Goal: Communication & Community: Participate in discussion

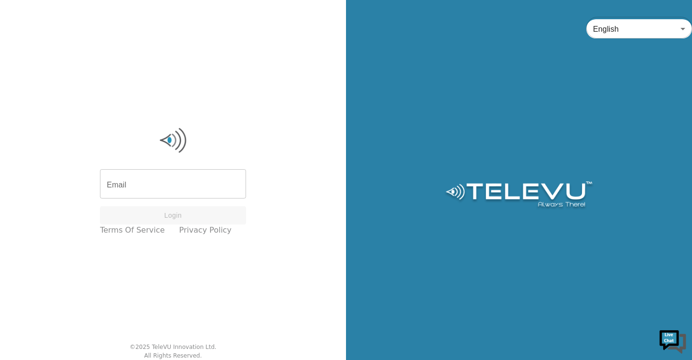
click at [167, 183] on input "Email" at bounding box center [173, 185] width 146 height 27
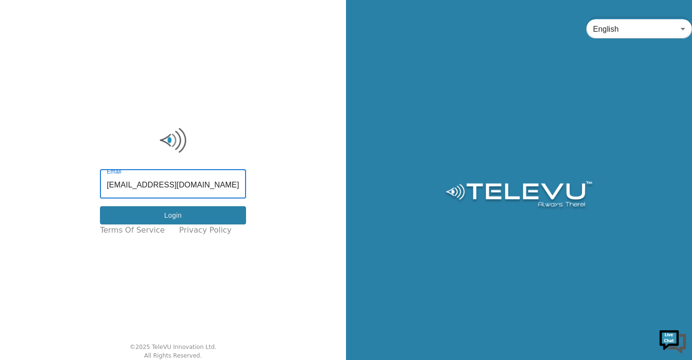
type input "[EMAIL_ADDRESS][DOMAIN_NAME]"
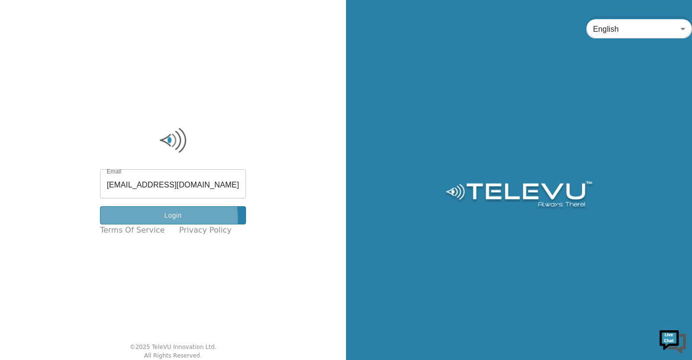
click at [172, 218] on button "Login" at bounding box center [173, 215] width 146 height 19
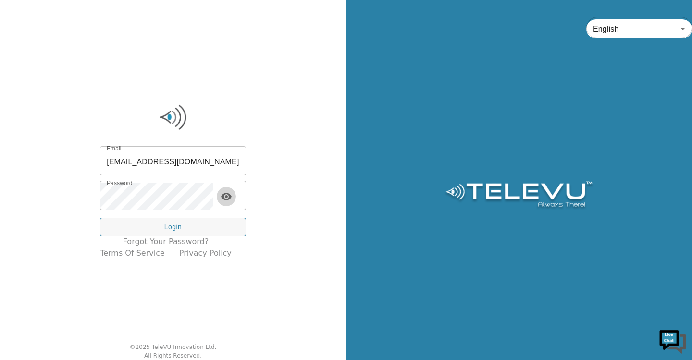
click at [232, 195] on icon "toggle password visibility" at bounding box center [227, 197] width 12 height 12
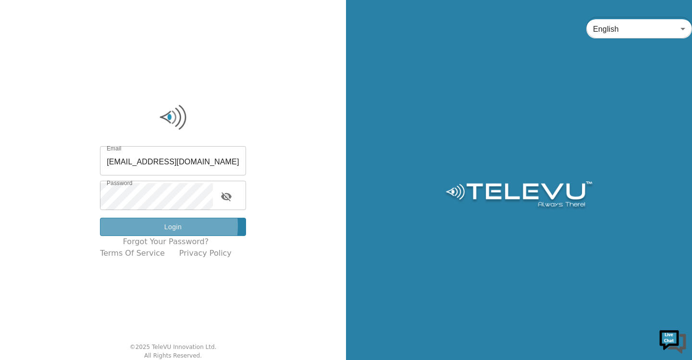
click at [164, 226] on button "Login" at bounding box center [173, 227] width 146 height 19
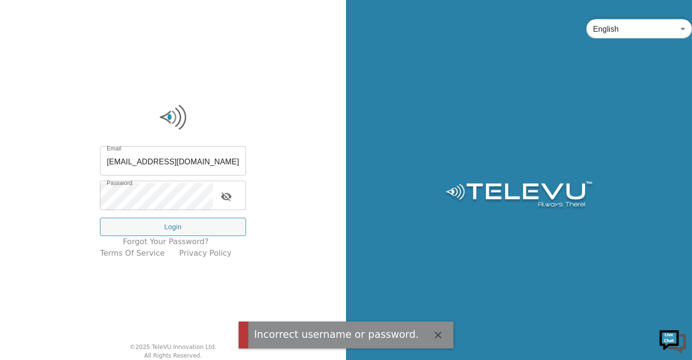
click at [432, 338] on icon "button" at bounding box center [438, 335] width 12 height 12
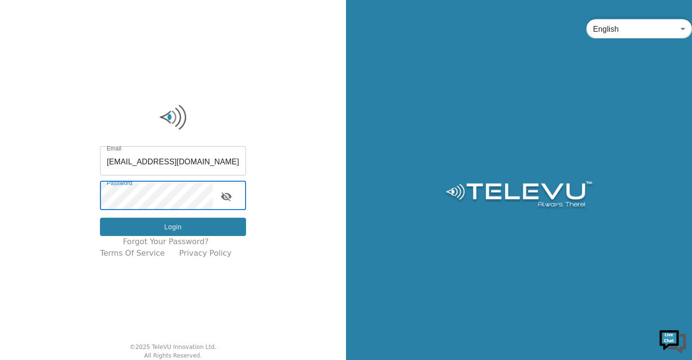
click at [148, 224] on button "Login" at bounding box center [173, 227] width 146 height 19
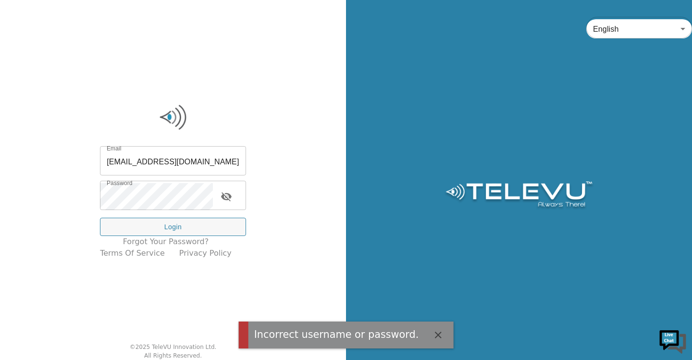
click at [293, 335] on div "Incorrect username or password." at bounding box center [336, 334] width 165 height 15
click at [434, 334] on icon "button" at bounding box center [437, 335] width 7 height 7
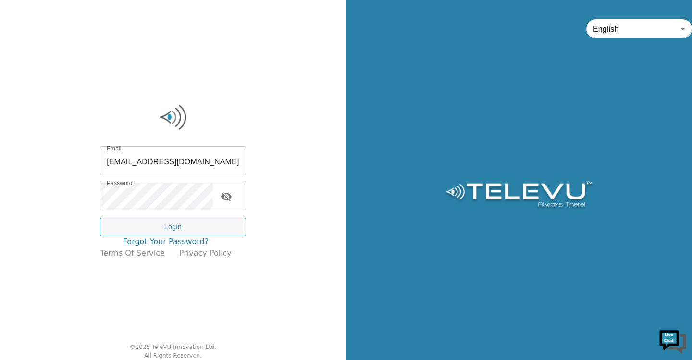
click at [165, 240] on link "Forgot your password?" at bounding box center [166, 242] width 86 height 12
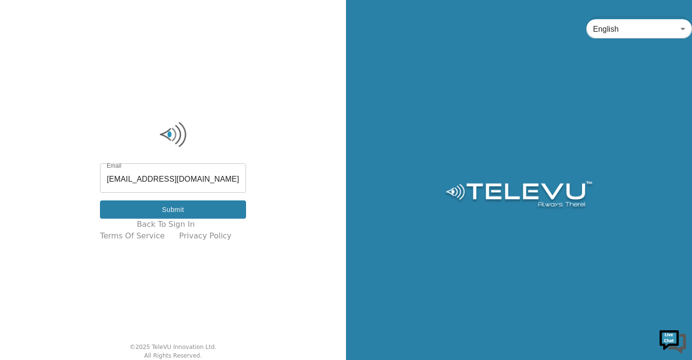
click at [174, 210] on button "Submit" at bounding box center [173, 209] width 146 height 19
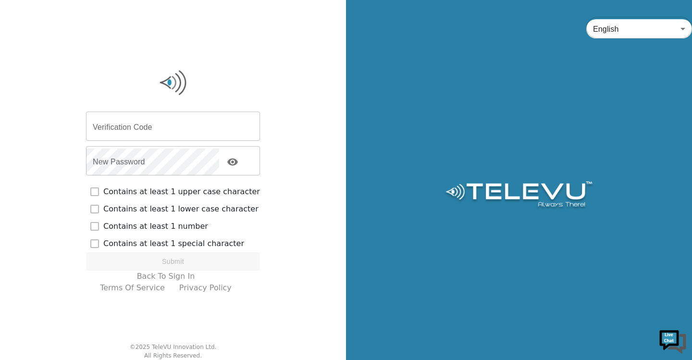
click at [149, 123] on input "Verification Code" at bounding box center [173, 127] width 174 height 27
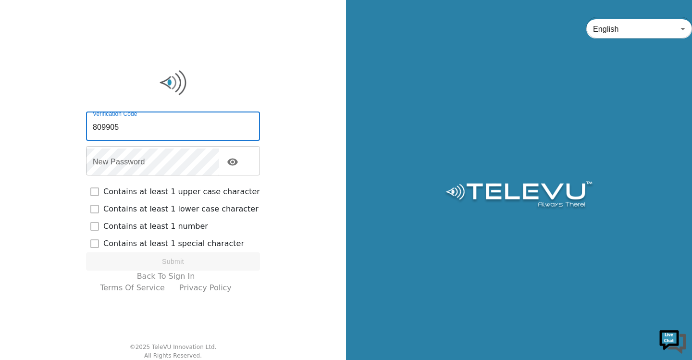
type input "809905"
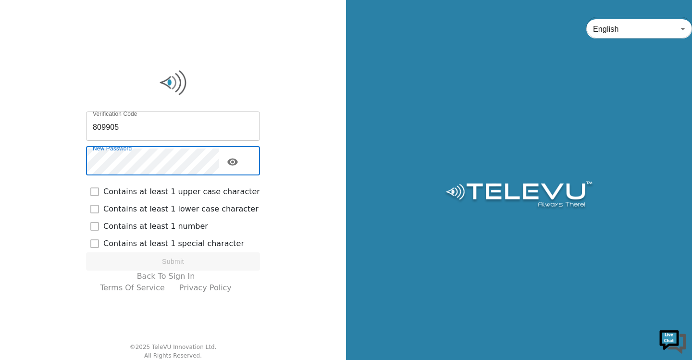
checkbox input "true"
click at [238, 163] on icon "toggle password visibility" at bounding box center [233, 162] width 12 height 12
checkbox input "true"
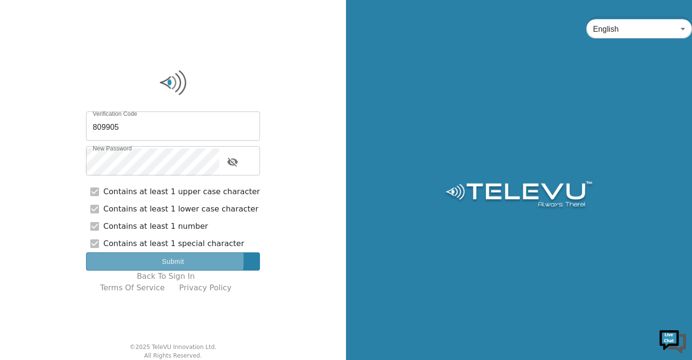
click at [133, 259] on button "Submit" at bounding box center [173, 261] width 174 height 19
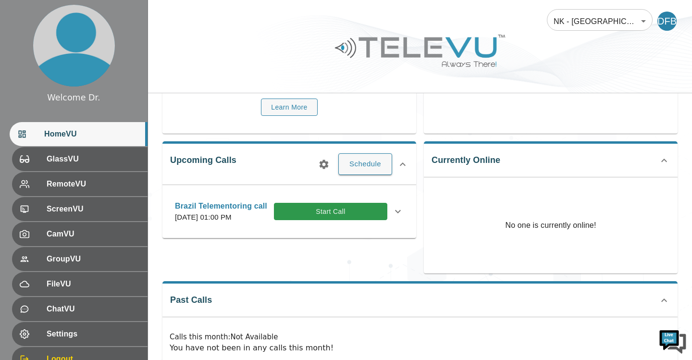
scroll to position [106, 0]
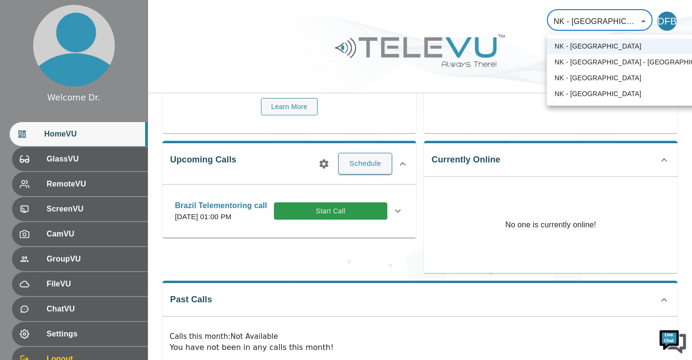
click at [622, 21] on body "Welcome Dr. HomeVU GlassVU RemoteVU ScreenVU CamVU GroupVU FileVU ChatVU Settin…" at bounding box center [346, 143] width 692 height 498
click at [622, 21] on div at bounding box center [346, 180] width 692 height 360
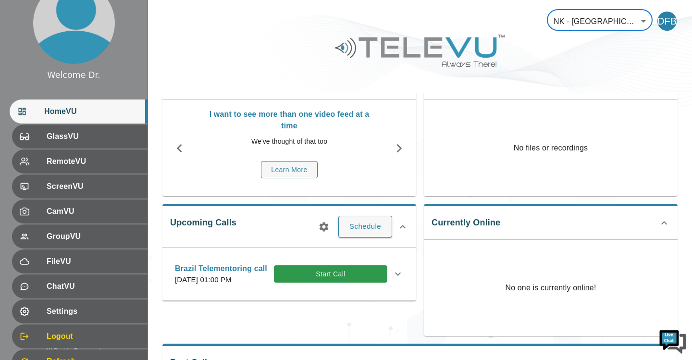
scroll to position [0, 0]
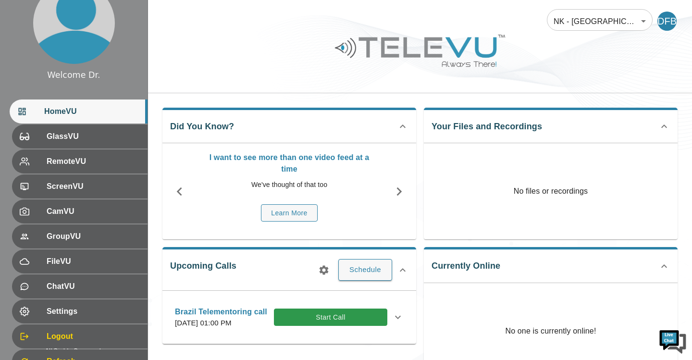
click at [664, 18] on div "DFB" at bounding box center [666, 21] width 19 height 19
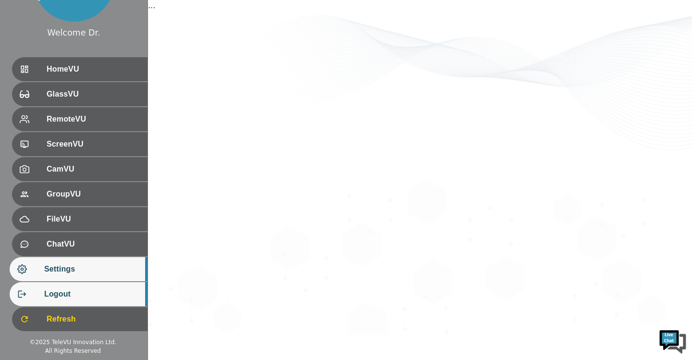
scroll to position [41, 0]
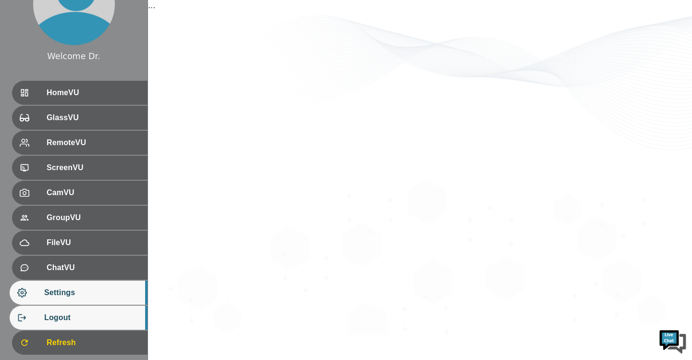
click at [67, 299] on ul "HomeVU GlassVU RemoteVU ScreenVU CamVU GroupVU FileVU ChatVU Settings Logout Re…" at bounding box center [74, 218] width 148 height 283
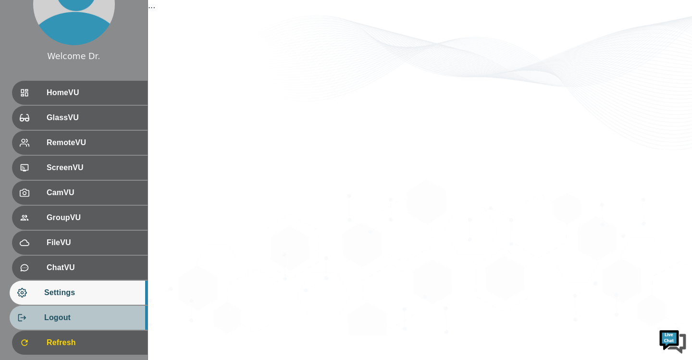
click at [67, 311] on div "Logout" at bounding box center [79, 318] width 138 height 24
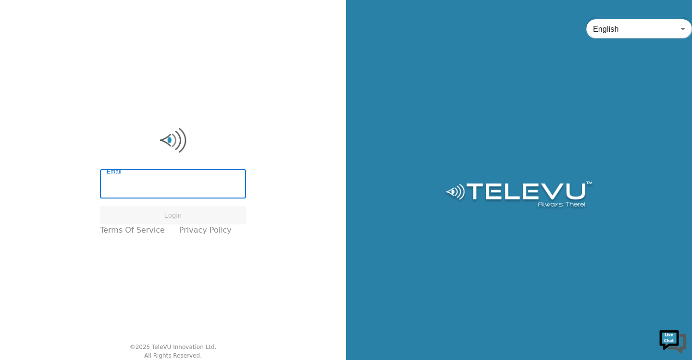
click at [127, 184] on input "Email" at bounding box center [173, 185] width 146 height 27
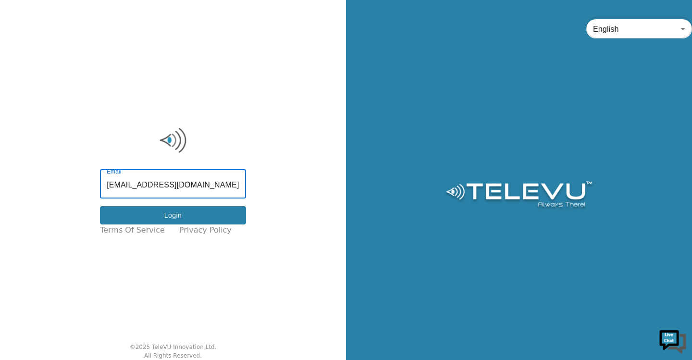
type input "f_baba@yahoo.com"
click at [133, 219] on button "Login" at bounding box center [173, 215] width 146 height 19
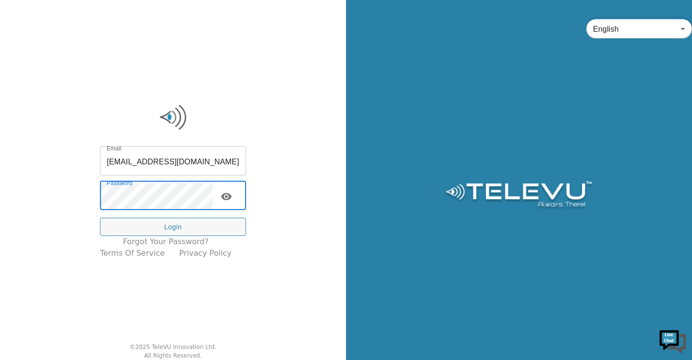
click at [230, 196] on icon "toggle password visibility" at bounding box center [226, 196] width 11 height 7
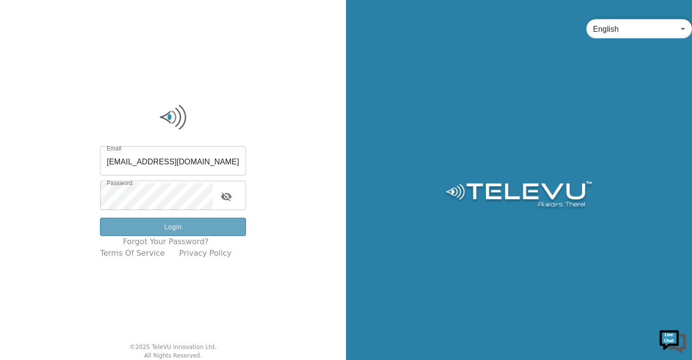
click at [197, 231] on button "Login" at bounding box center [173, 227] width 146 height 19
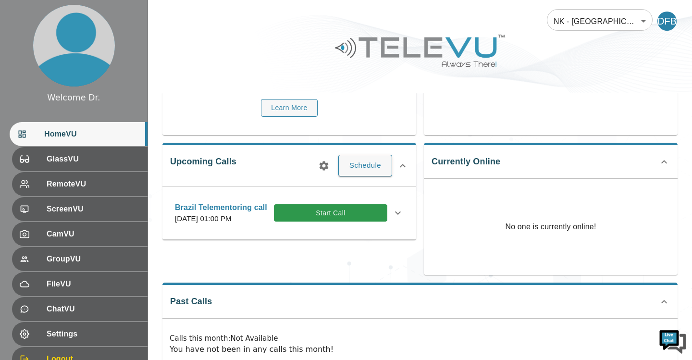
scroll to position [120, 0]
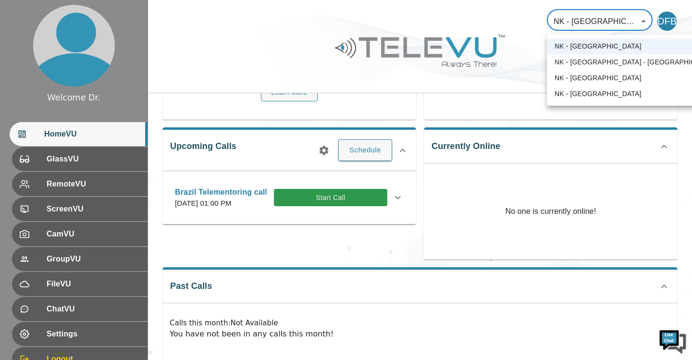
click at [642, 20] on body "Welcome Dr. HomeVU GlassVU RemoteVU ScreenVU CamVU GroupVU FileVU ChatVU Settin…" at bounding box center [346, 129] width 692 height 498
click at [642, 20] on div at bounding box center [346, 180] width 692 height 360
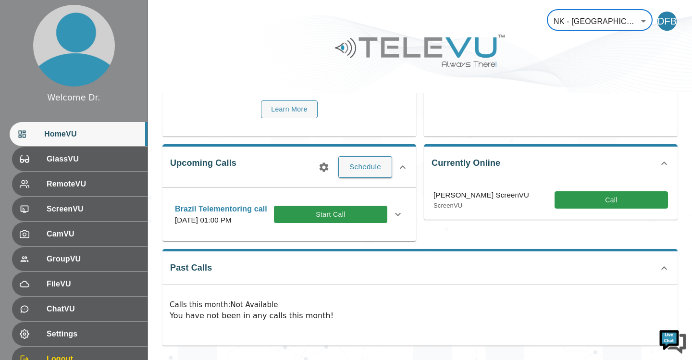
scroll to position [469, 0]
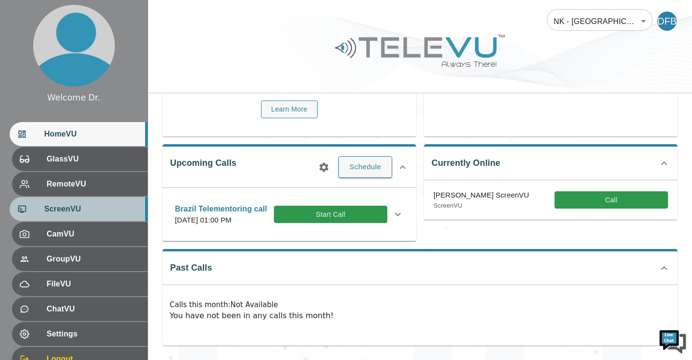
click at [75, 205] on span "ScreenVU" at bounding box center [92, 209] width 96 height 12
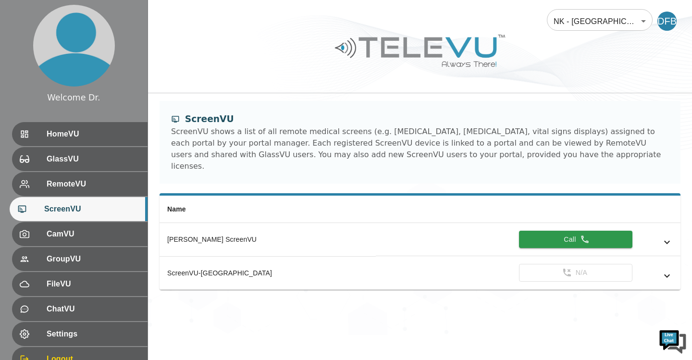
scroll to position [51, 0]
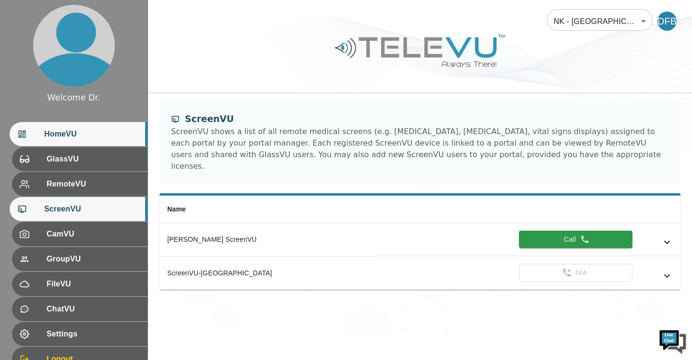
click at [46, 136] on span "HomeVU" at bounding box center [92, 134] width 96 height 12
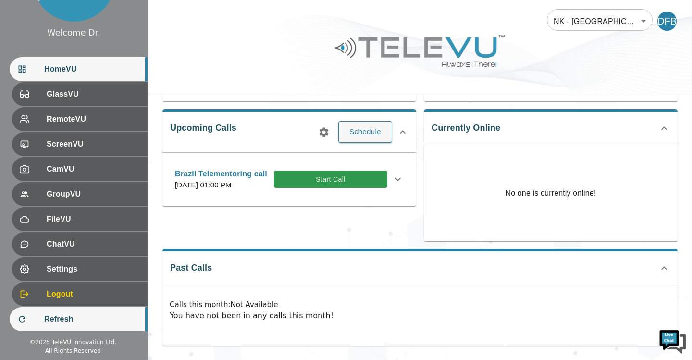
scroll to position [41, 0]
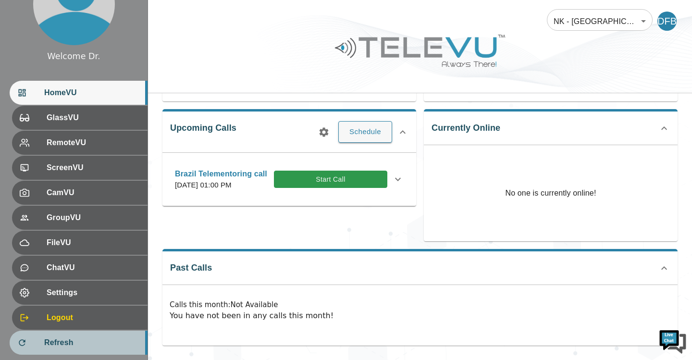
click at [73, 319] on ul "HomeVU GlassVU RemoteVU ScreenVU CamVU GroupVU FileVU ChatVU Settings Logout Re…" at bounding box center [74, 218] width 148 height 283
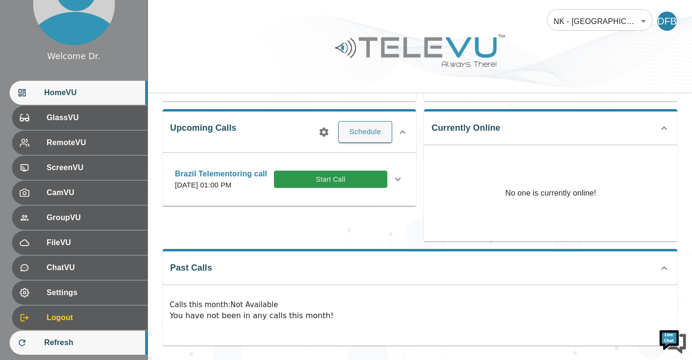
click at [68, 340] on span "Refresh" at bounding box center [92, 343] width 96 height 12
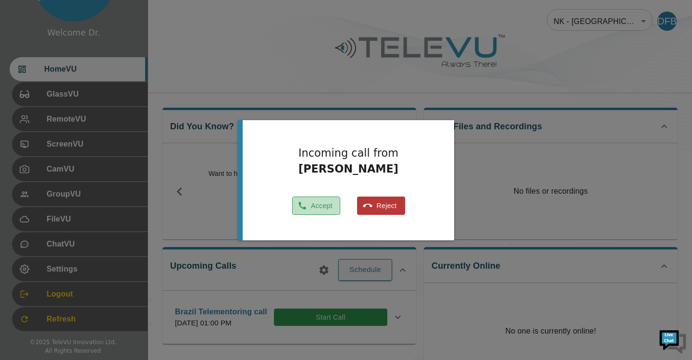
click at [319, 205] on button "Accept" at bounding box center [316, 206] width 48 height 19
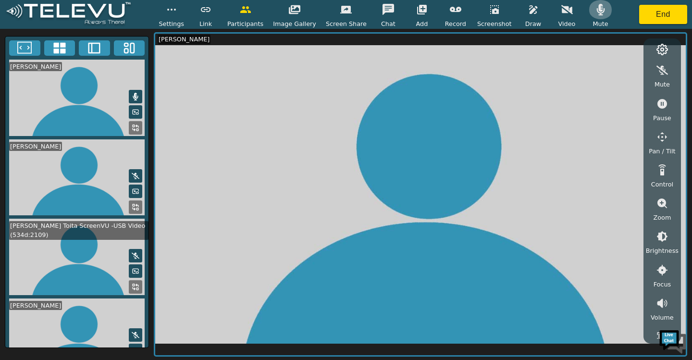
click at [596, 11] on icon "button" at bounding box center [600, 10] width 8 height 12
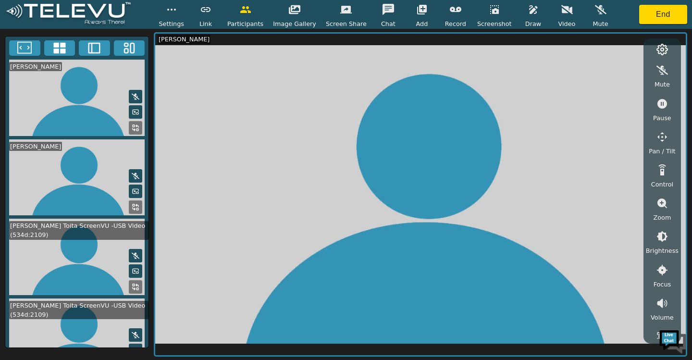
click at [134, 112] on icon at bounding box center [134, 111] width 1 height 1
click at [561, 12] on icon "button" at bounding box center [567, 9] width 12 height 9
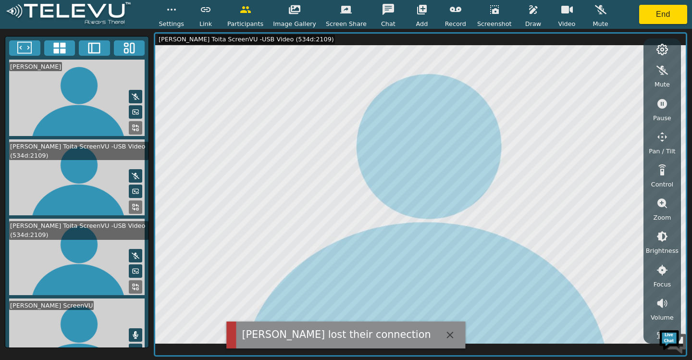
click at [136, 114] on rect at bounding box center [137, 112] width 2 height 1
click at [97, 111] on video at bounding box center [76, 98] width 143 height 76
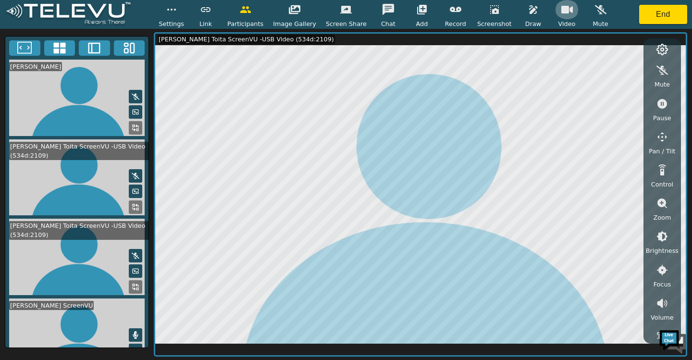
click at [561, 11] on icon "button" at bounding box center [567, 10] width 12 height 12
click at [94, 53] on icon at bounding box center [94, 48] width 14 height 14
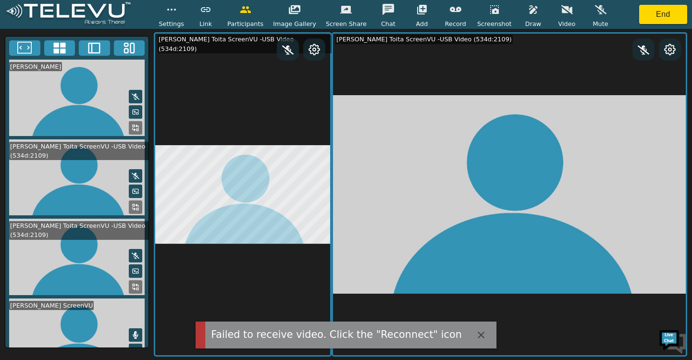
click at [475, 333] on icon "button" at bounding box center [481, 335] width 12 height 12
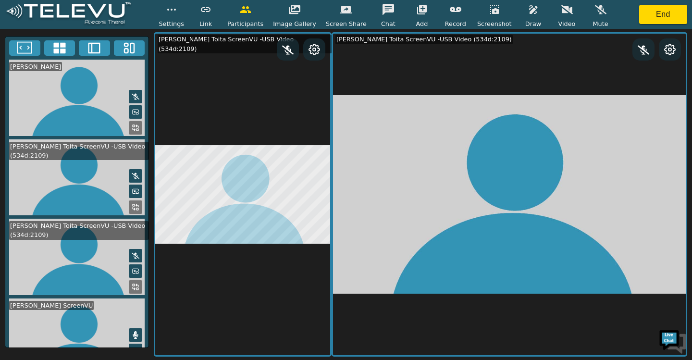
click at [670, 51] on circle at bounding box center [669, 49] width 3 height 3
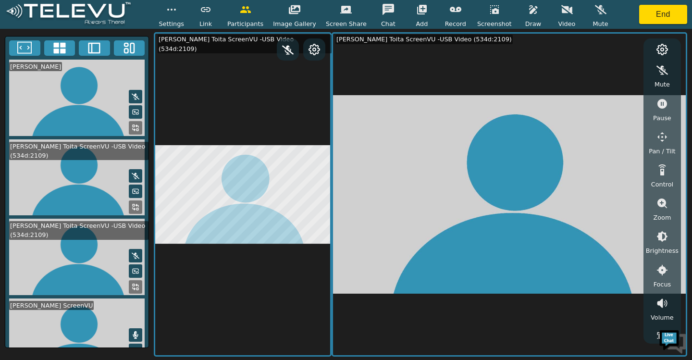
click at [667, 49] on icon at bounding box center [662, 49] width 11 height 11
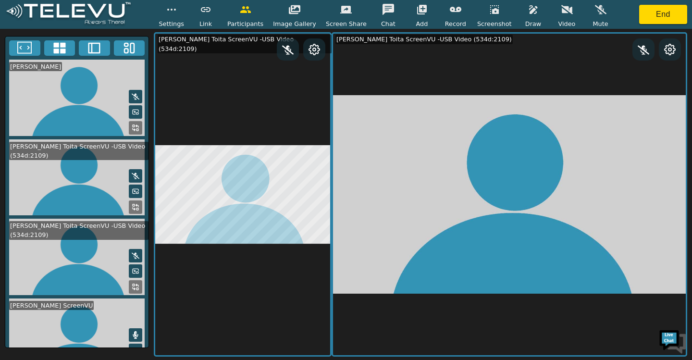
click at [177, 9] on icon "button" at bounding box center [172, 10] width 12 height 12
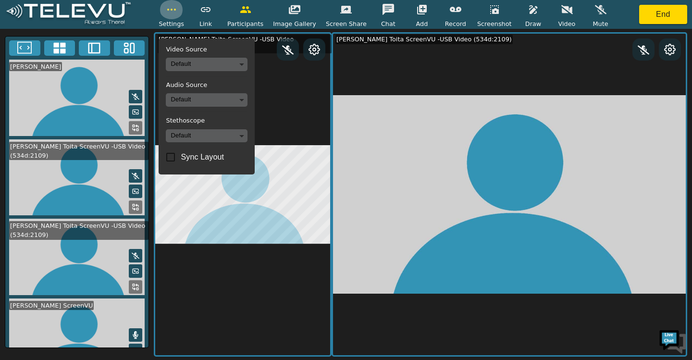
click at [177, 9] on icon "button" at bounding box center [172, 10] width 12 height 12
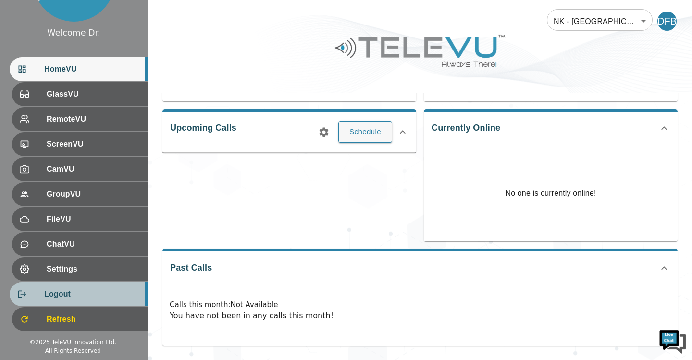
scroll to position [41, 0]
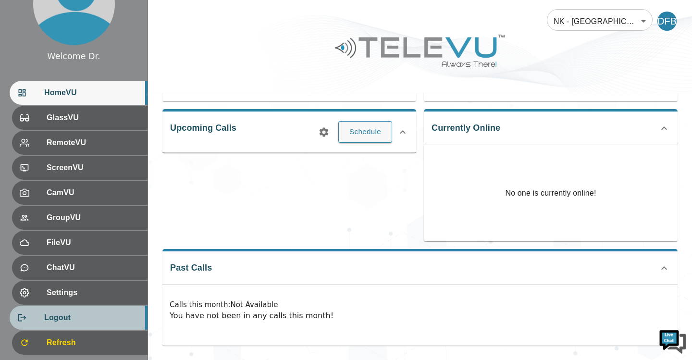
click at [57, 300] on ul "HomeVU GlassVU RemoteVU ScreenVU CamVU GroupVU FileVU ChatVU Settings Logout Re…" at bounding box center [74, 218] width 148 height 283
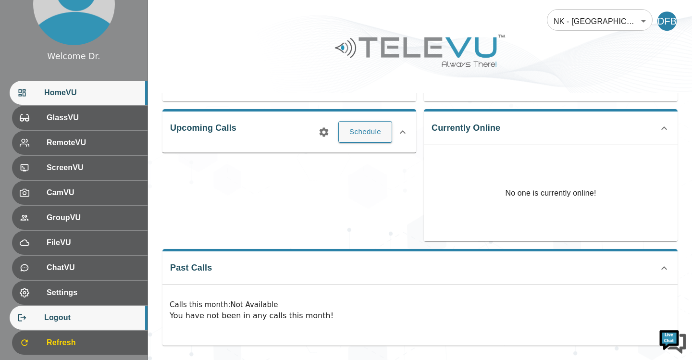
click at [64, 318] on span "Logout" at bounding box center [92, 318] width 96 height 12
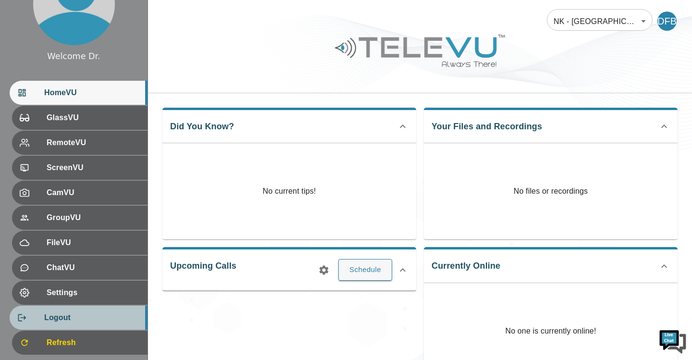
click at [66, 314] on span "Logout" at bounding box center [92, 318] width 96 height 12
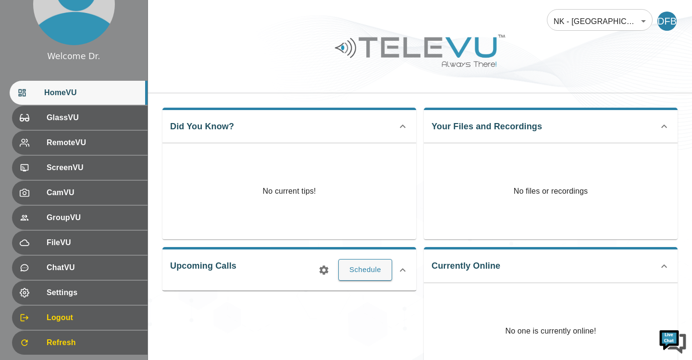
click at [668, 22] on div "DFB" at bounding box center [666, 21] width 19 height 19
